Goal: Information Seeking & Learning: Find specific fact

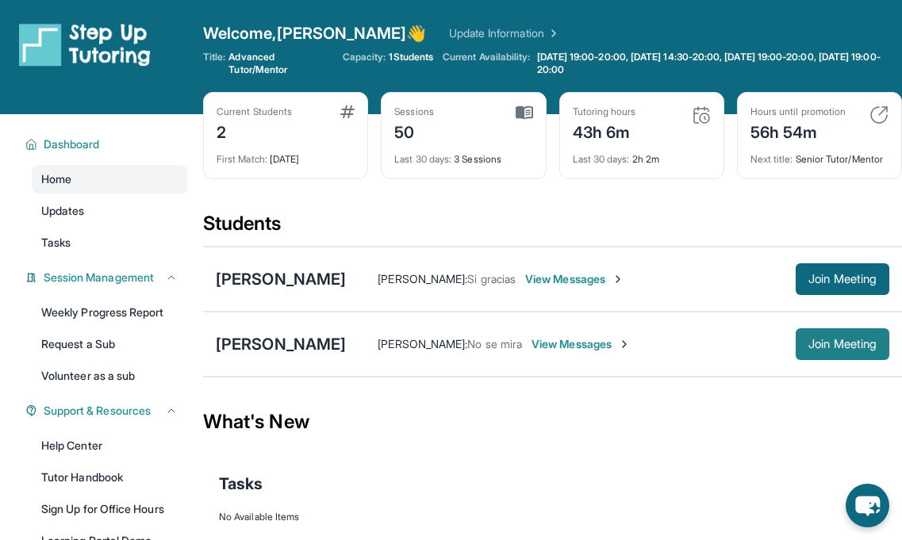
click at [799, 345] on button "Join Meeting" at bounding box center [842, 344] width 94 height 32
click at [309, 339] on div "[PERSON_NAME]" at bounding box center [281, 344] width 130 height 22
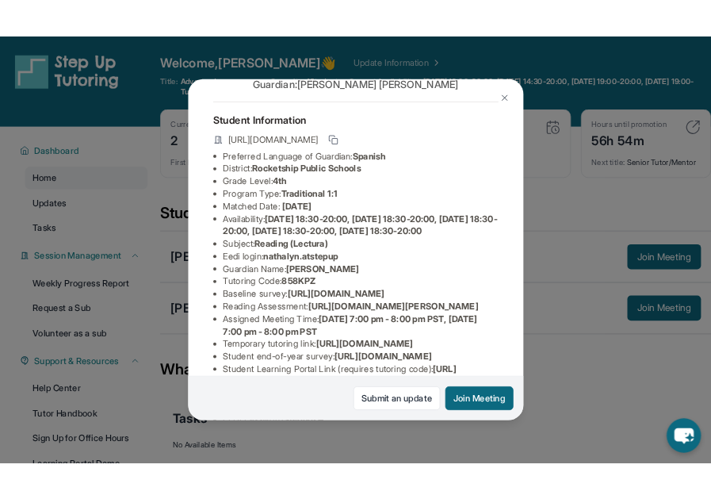
scroll to position [58, 0]
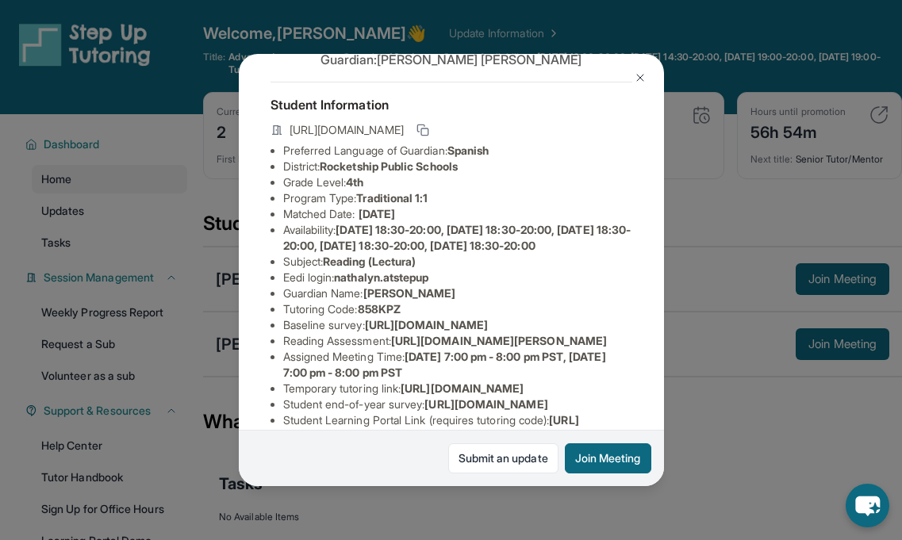
click at [780, 220] on div "[PERSON_NAME] Guardian: [PERSON_NAME] Student Information [URL][DOMAIN_NAME] Pr…" at bounding box center [451, 270] width 902 height 540
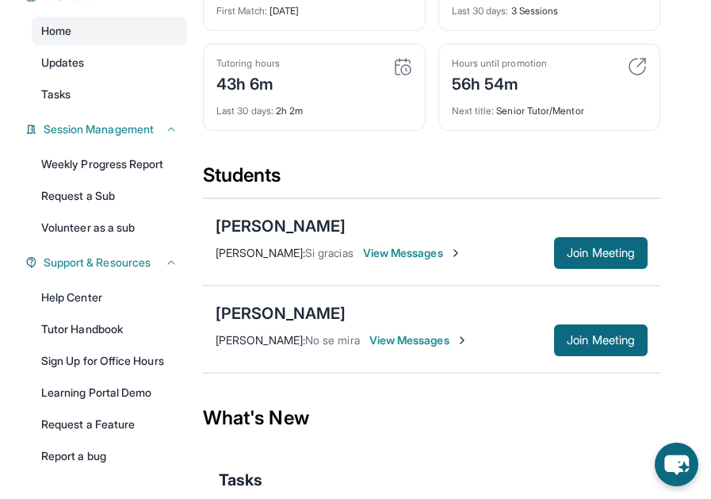
scroll to position [151, 0]
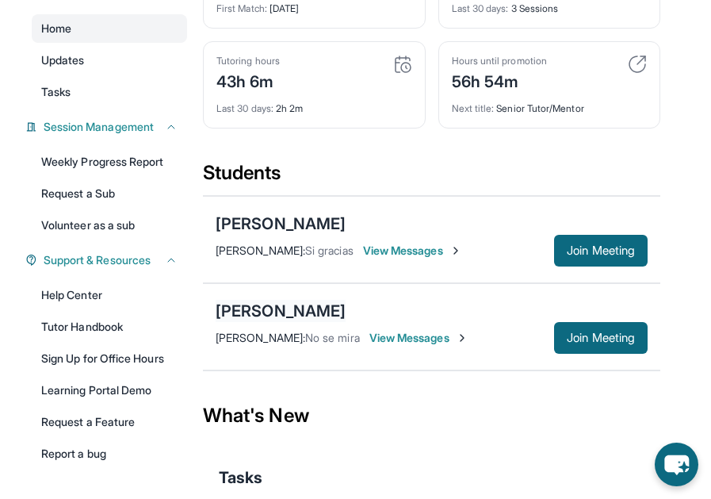
click at [301, 300] on div "[PERSON_NAME]" at bounding box center [281, 311] width 130 height 22
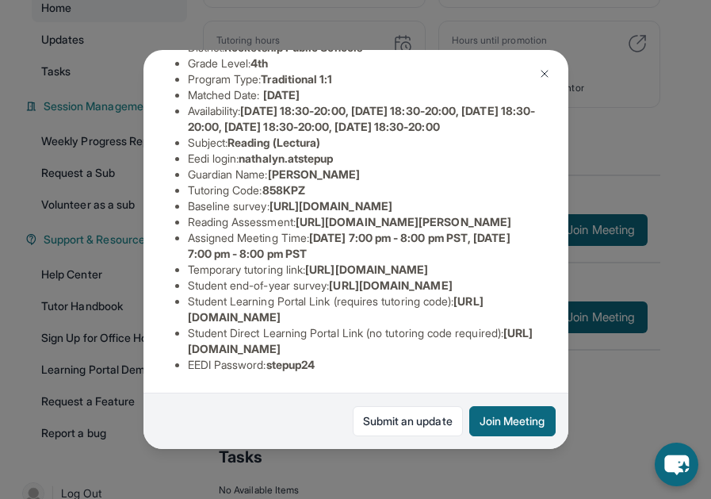
scroll to position [347, 0]
drag, startPoint x: 470, startPoint y: 320, endPoint x: 151, endPoint y: 316, distance: 318.8
click at [151, 316] on div "[PERSON_NAME] Guardian: [PERSON_NAME] Student Information [URL][DOMAIN_NAME] Pr…" at bounding box center [356, 249] width 425 height 399
copy span "[URL][DOMAIN_NAME]"
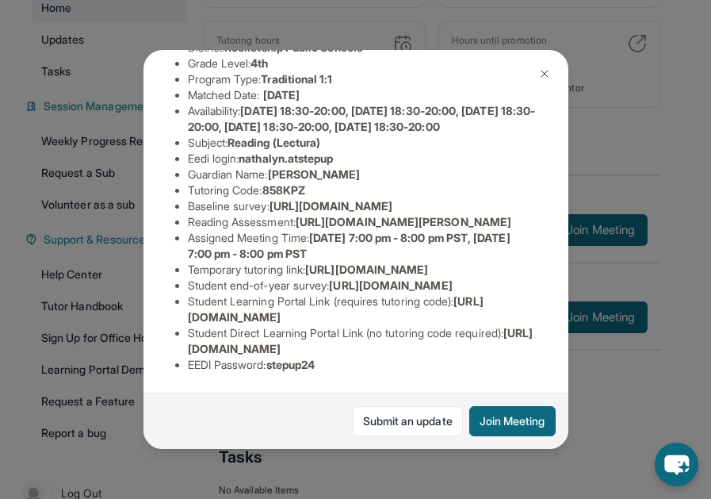
click at [390, 313] on span "[URL][DOMAIN_NAME]" at bounding box center [336, 308] width 296 height 29
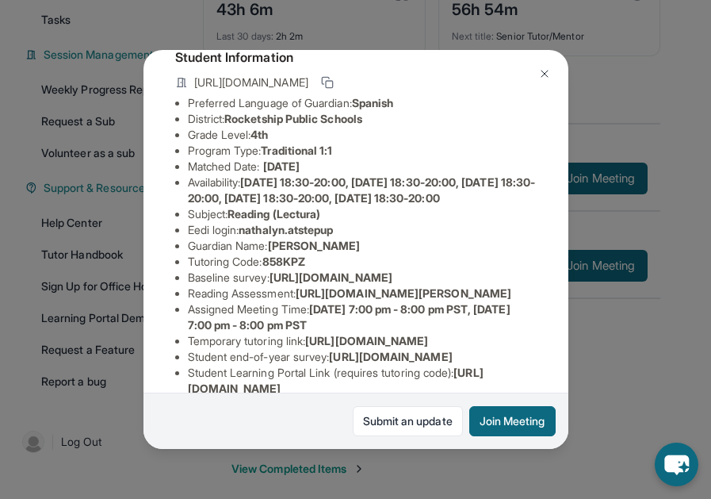
scroll to position [108, 25]
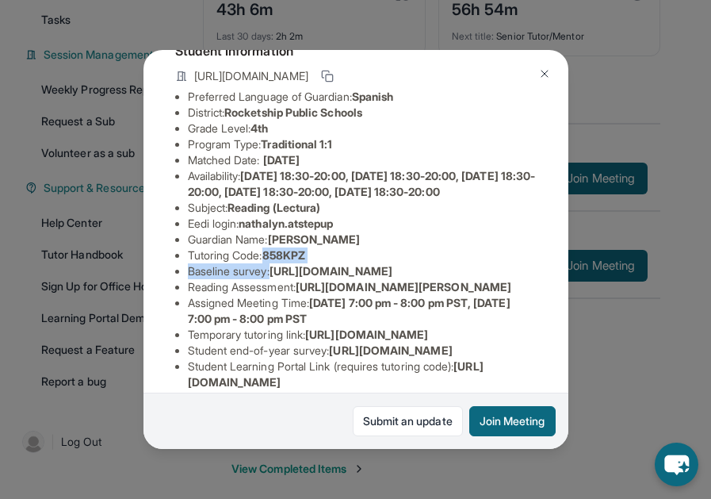
drag, startPoint x: 244, startPoint y: 272, endPoint x: 308, endPoint y: 278, distance: 63.8
click at [308, 278] on ul "Preferred Language of Guardian: Spanish District: Rocketship Public Schools Gra…" at bounding box center [356, 263] width 362 height 349
copy span "858KPZ"
click at [308, 278] on li "Baseline survey : [URL][DOMAIN_NAME]" at bounding box center [362, 271] width 349 height 16
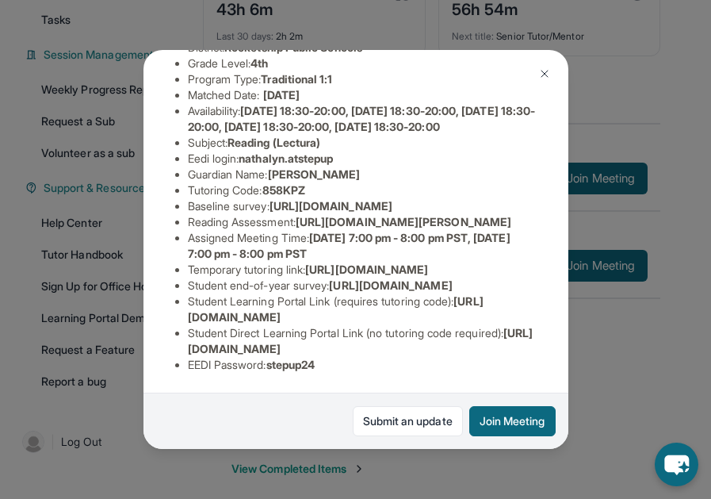
scroll to position [347, 25]
drag, startPoint x: 443, startPoint y: 321, endPoint x: 161, endPoint y: 318, distance: 281.6
click at [175, 318] on ul "Preferred Language of Guardian: Spanish District: Rocketship Public Schools Gra…" at bounding box center [356, 198] width 362 height 349
copy span "[URL][DOMAIN_NAME]"
click at [361, 278] on li "Student end-of-year survey : [URL][DOMAIN_NAME]" at bounding box center [362, 286] width 349 height 16
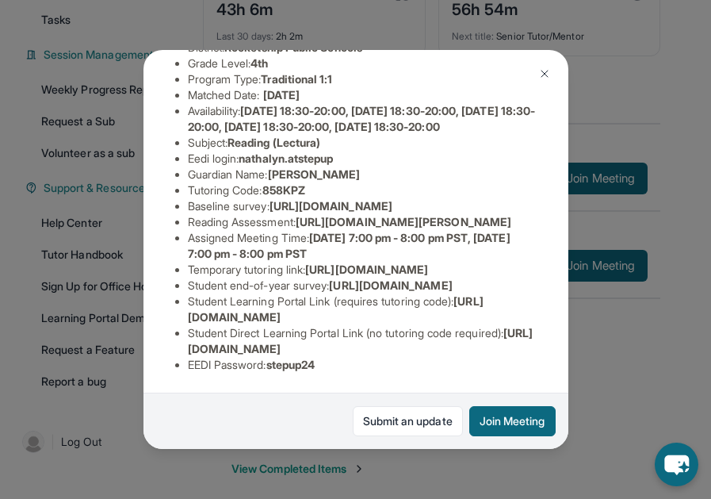
drag, startPoint x: 455, startPoint y: 318, endPoint x: 154, endPoint y: 311, distance: 301.5
click at [175, 311] on ul "Preferred Language of Guardian: Spanish District: Rocketship Public Schools Gra…" at bounding box center [356, 198] width 362 height 349
copy span "[URL][DOMAIN_NAME]"
click at [259, 355] on span "[URL][DOMAIN_NAME]" at bounding box center [361, 340] width 346 height 29
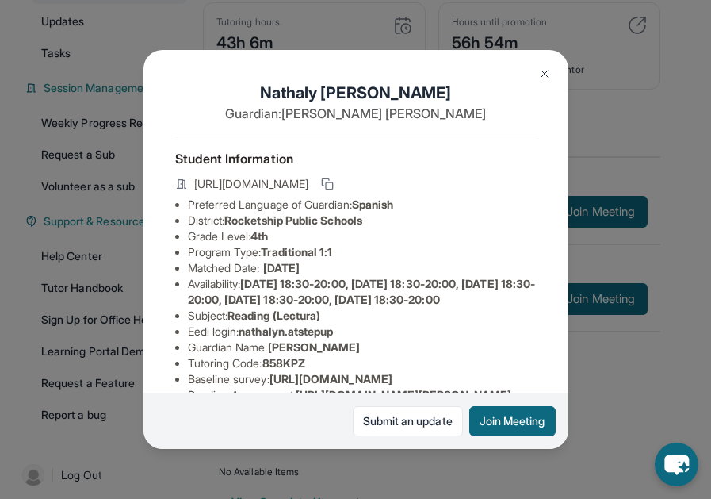
scroll to position [187, 0]
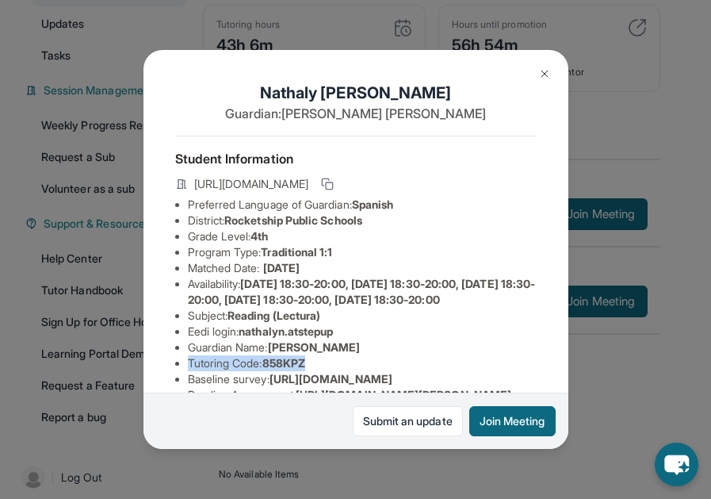
drag, startPoint x: 295, startPoint y: 376, endPoint x: 159, endPoint y: 375, distance: 136.4
click at [175, 375] on ul "Preferred Language of Guardian: Spanish District: Rocketship Public Schools Gra…" at bounding box center [356, 371] width 362 height 349
copy li "Tutoring Code : 858KPZ"
click at [287, 294] on span "[DATE] 18:30-20:00, [DATE] 18:30-20:00, [DATE] 18:30-20:00, [DATE] 18:30-20:00,…" at bounding box center [362, 291] width 348 height 29
click at [540, 73] on img at bounding box center [544, 73] width 13 height 13
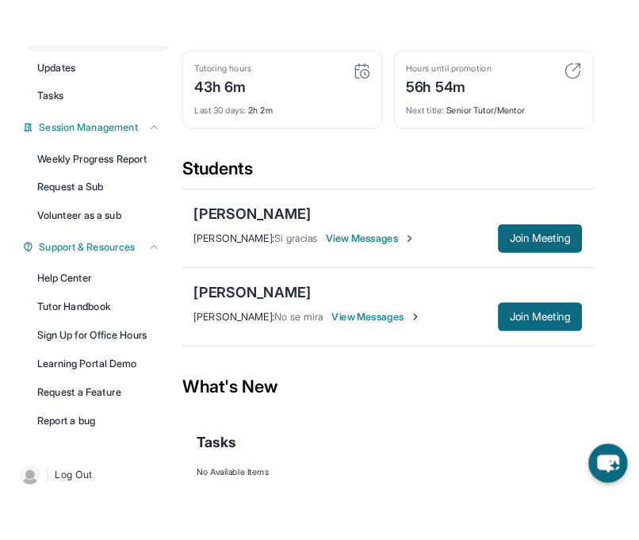
scroll to position [0, 0]
